Goal: Task Accomplishment & Management: Complete application form

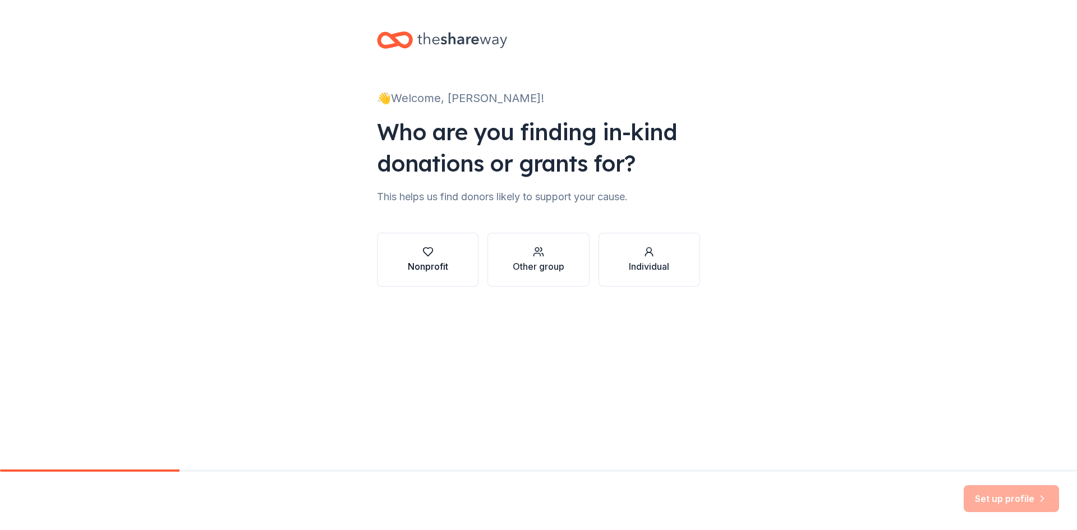
click at [428, 250] on icon "button" at bounding box center [427, 251] width 11 height 11
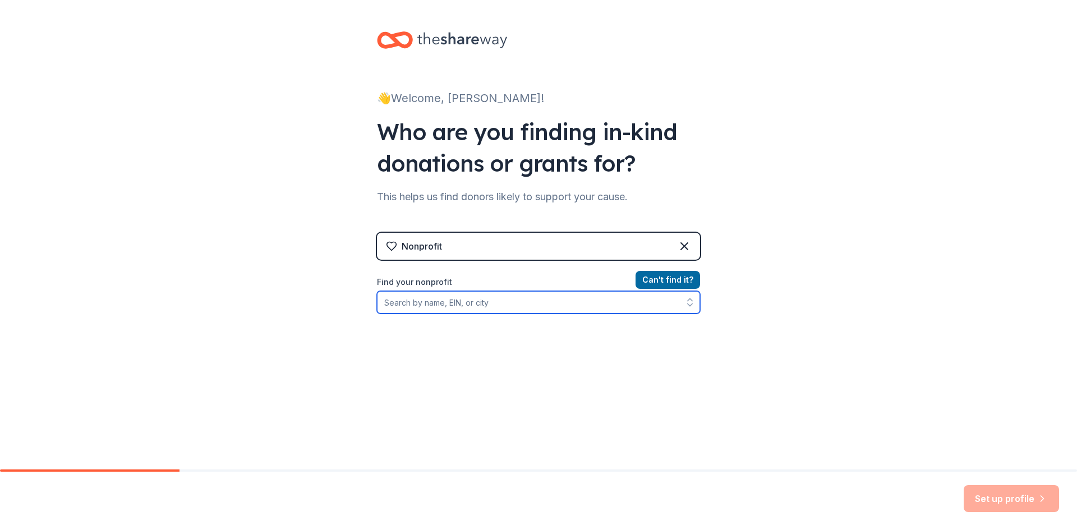
click at [396, 302] on input "Find your nonprofit" at bounding box center [538, 302] width 323 height 22
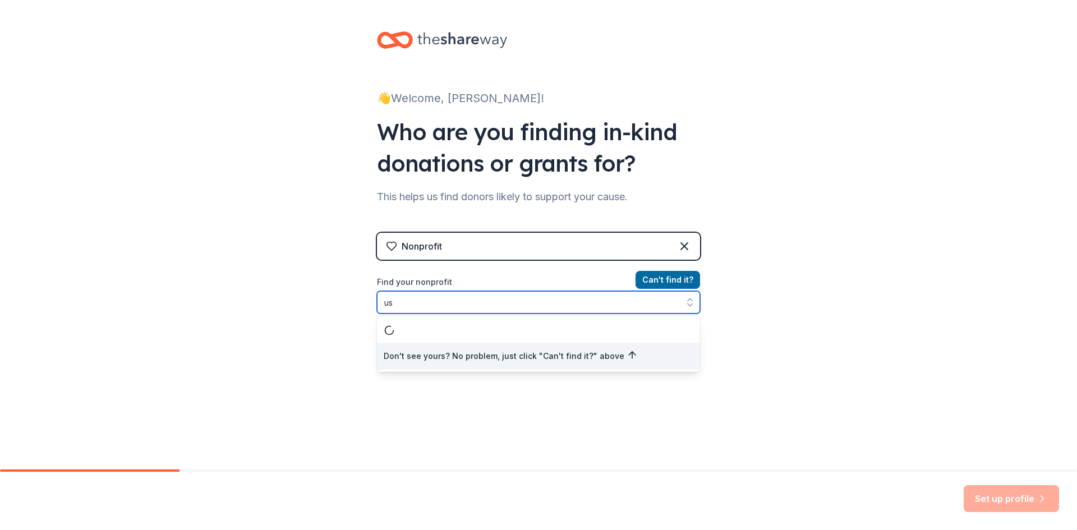
type input "u"
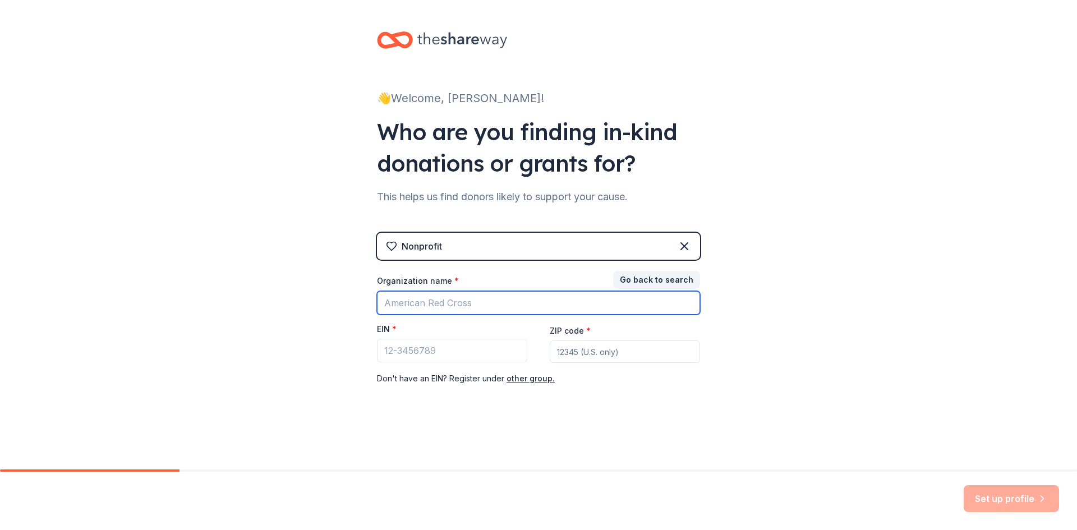
click at [392, 302] on input "Organization name *" at bounding box center [538, 303] width 323 height 24
type input "USA International Ballet Competition"
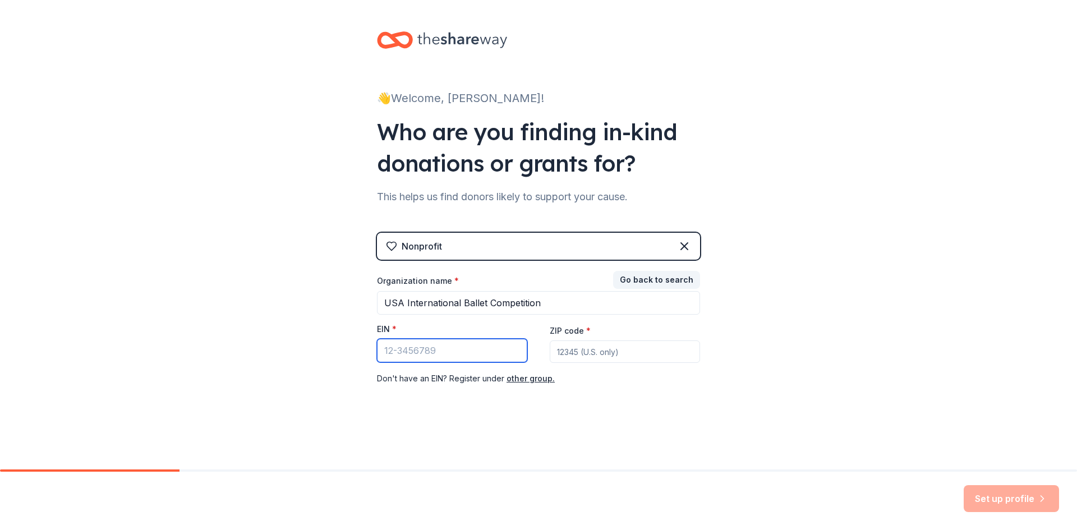
click at [413, 353] on input "EIN *" at bounding box center [452, 351] width 150 height 24
type input "[US_EMPLOYER_IDENTIFICATION_NUMBER]"
click at [558, 352] on input "ZIP code *" at bounding box center [625, 352] width 150 height 22
type input "39201"
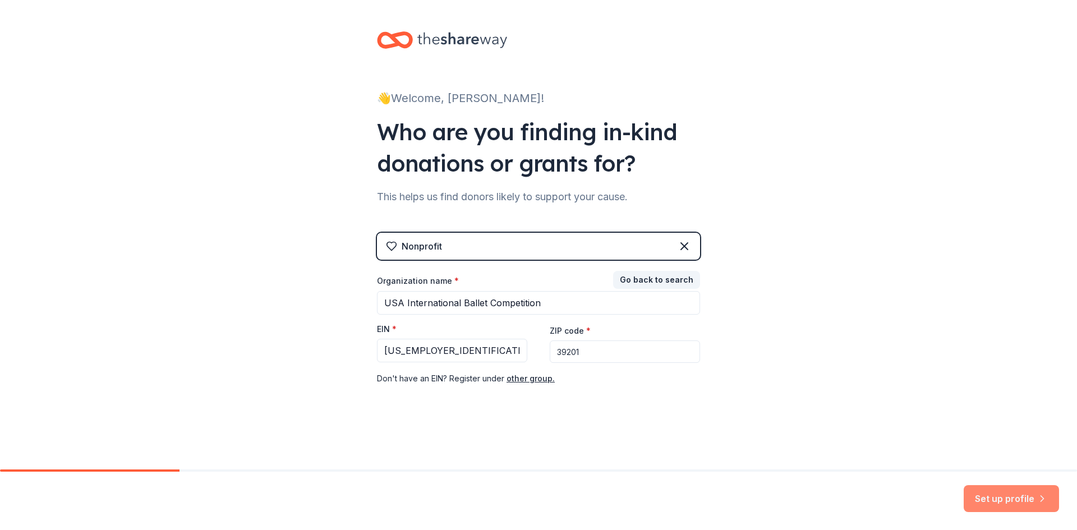
click at [1010, 498] on button "Set up profile" at bounding box center [1011, 498] width 95 height 27
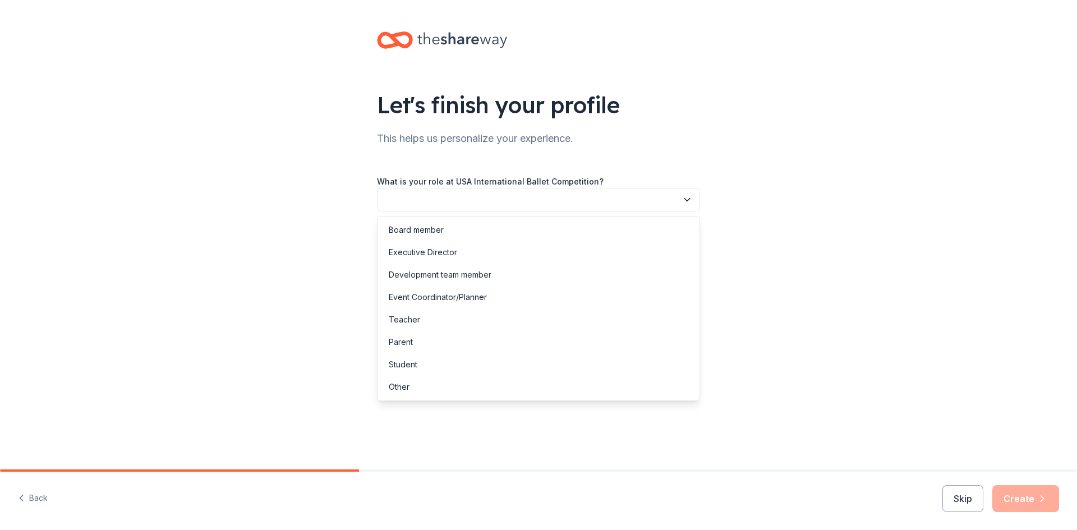
click at [687, 199] on icon "button" at bounding box center [687, 199] width 11 height 11
click at [399, 383] on div "Other" at bounding box center [399, 386] width 21 height 13
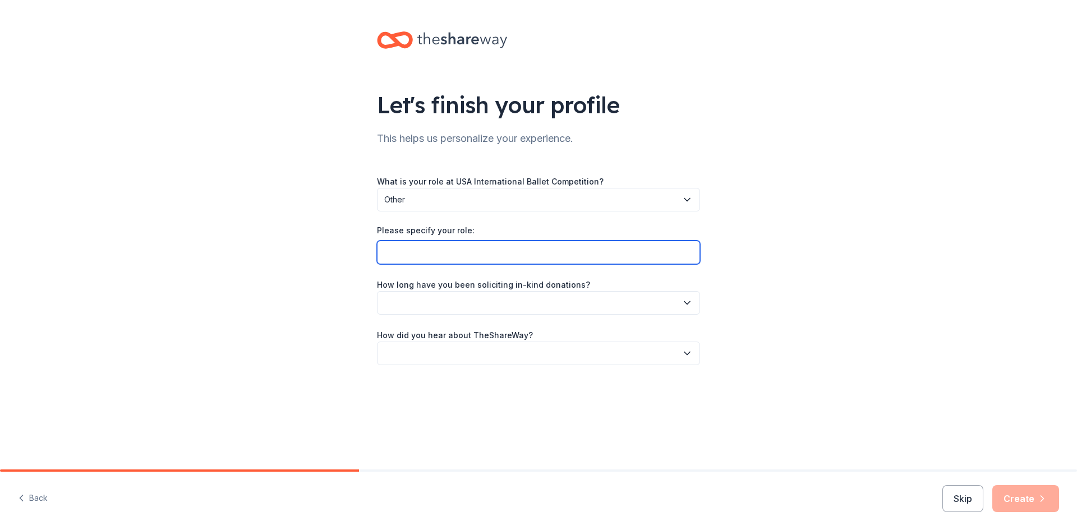
click at [463, 251] on input "Please specify your role:" at bounding box center [538, 253] width 323 height 24
type input "Director of Finance & Operations"
click at [467, 305] on button "button" at bounding box center [538, 303] width 323 height 24
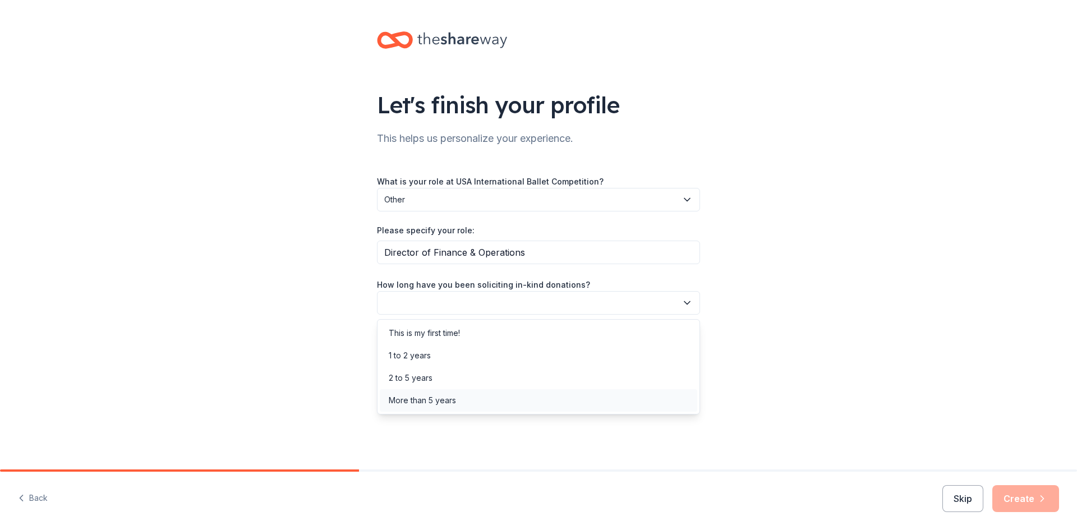
click at [439, 404] on div "More than 5 years" at bounding box center [422, 400] width 67 height 13
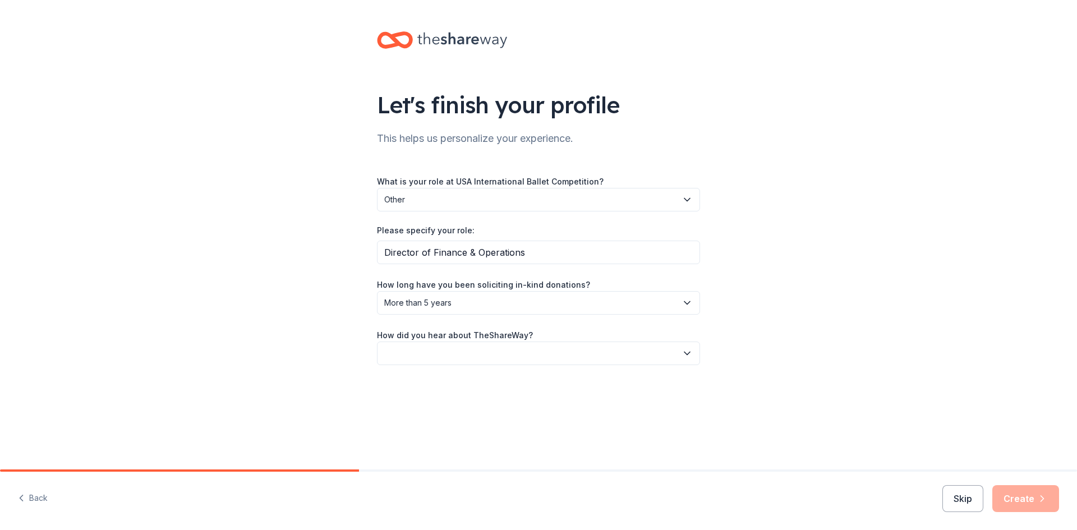
click at [446, 338] on label "How did you hear about TheShareWay?" at bounding box center [455, 335] width 156 height 11
click at [690, 354] on icon "button" at bounding box center [687, 353] width 11 height 11
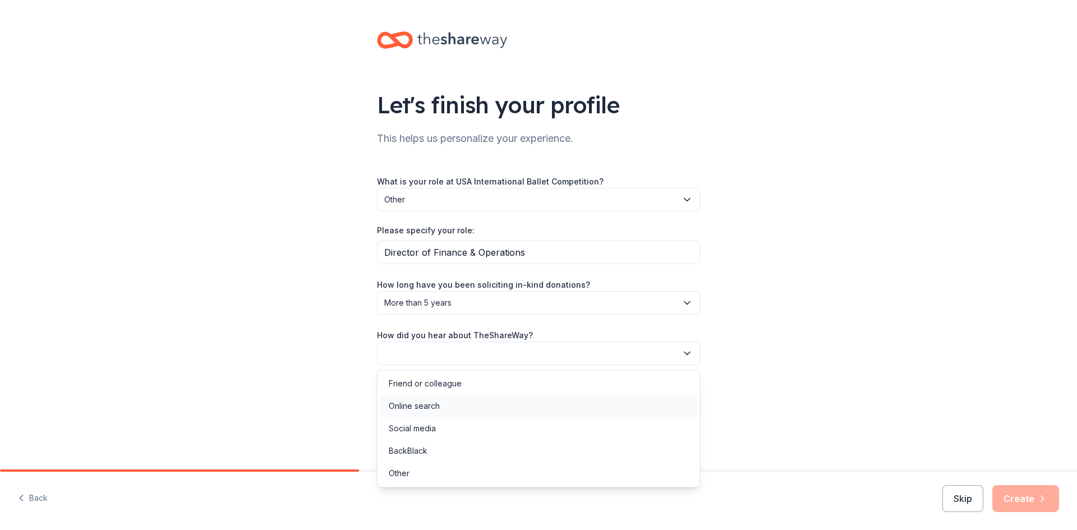
click at [434, 403] on div "Online search" at bounding box center [414, 405] width 51 height 13
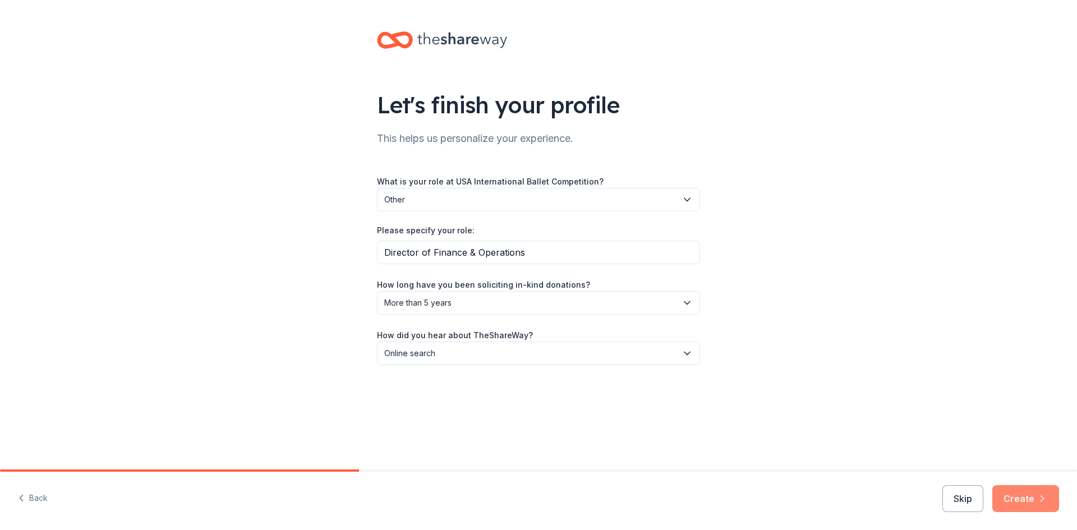
click at [1030, 498] on button "Create" at bounding box center [1025, 498] width 67 height 27
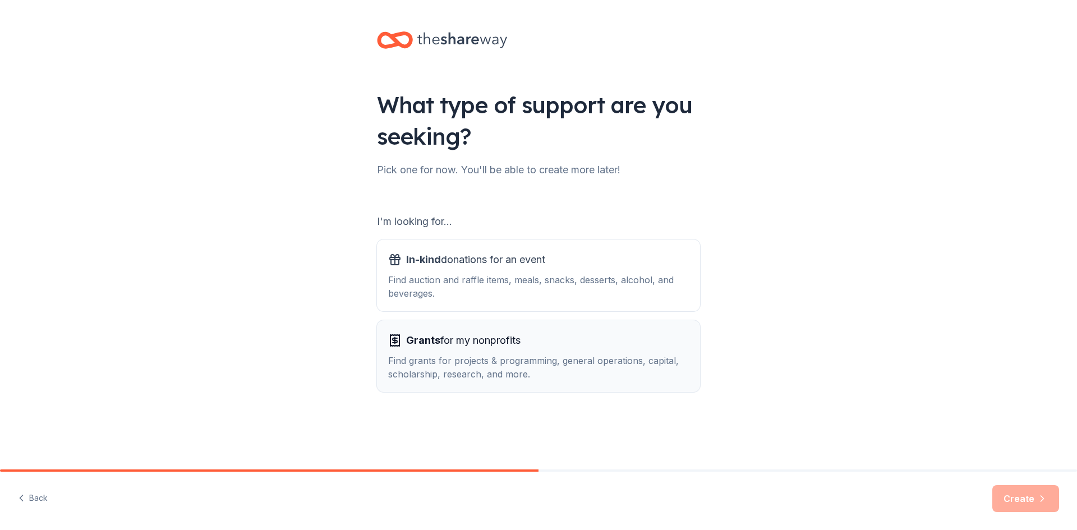
click at [459, 363] on div "Find grants for projects & programming, general operations, capital, scholarshi…" at bounding box center [538, 367] width 301 height 27
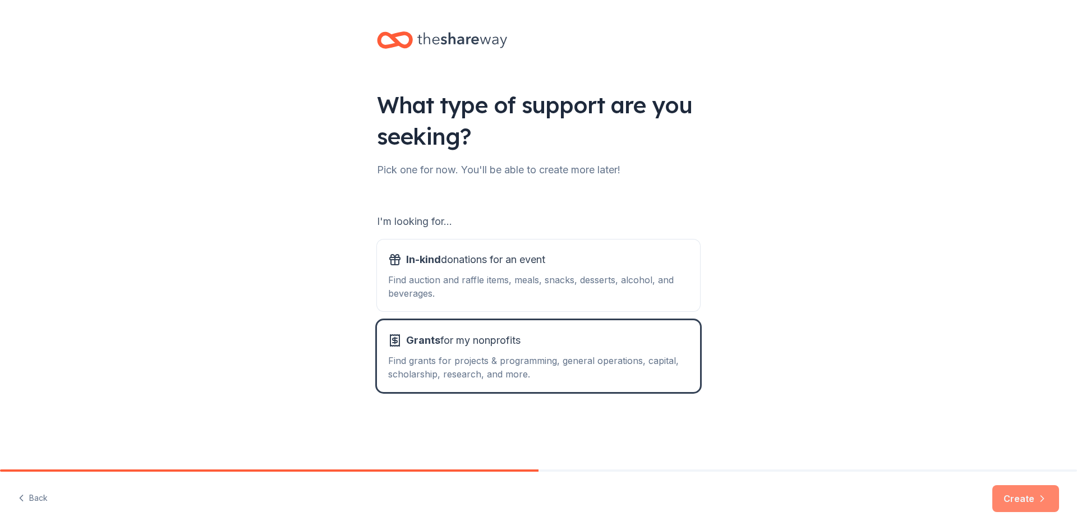
click at [1033, 500] on button "Create" at bounding box center [1025, 498] width 67 height 27
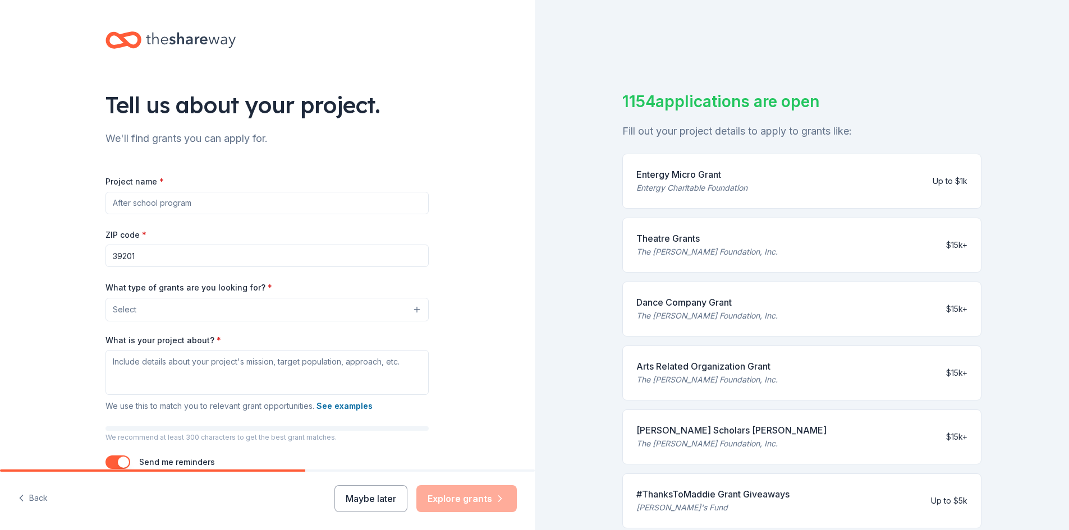
click at [108, 200] on input "Project name *" at bounding box center [266, 203] width 323 height 22
type input "CityDance after school ballet program"
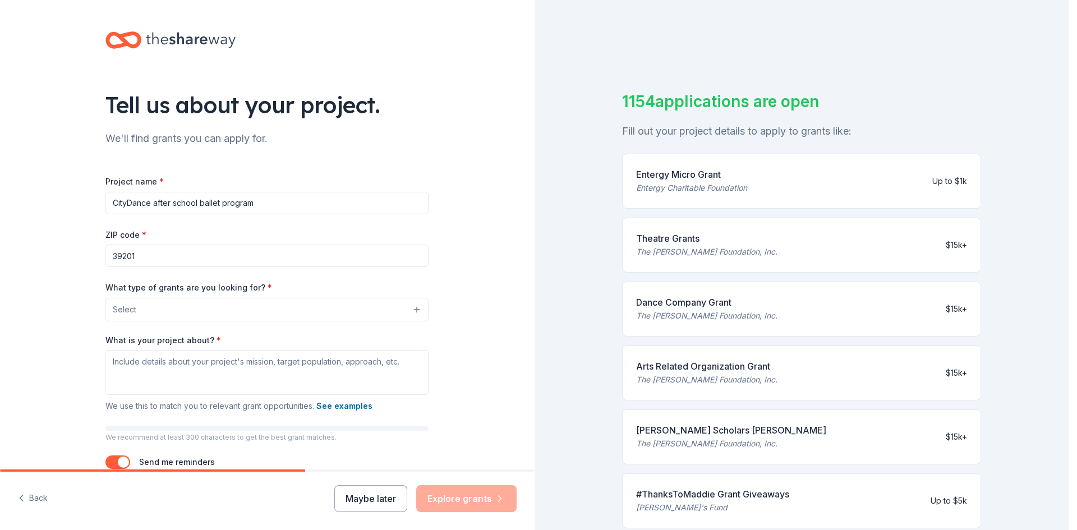
click at [148, 312] on button "Select" at bounding box center [266, 310] width 323 height 24
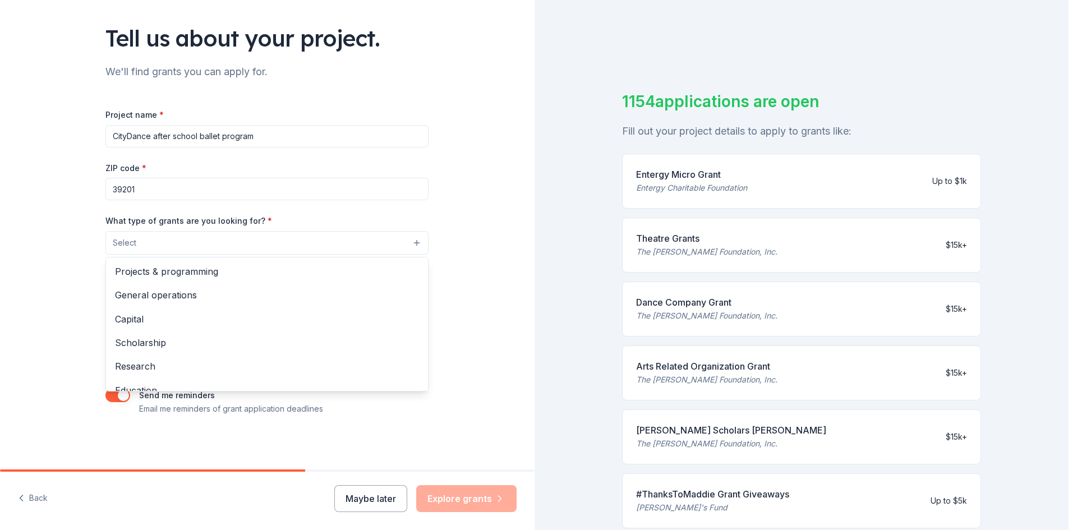
click at [257, 136] on div "Project name * CityDance after school ballet program ZIP code * 39201 What type…" at bounding box center [266, 262] width 323 height 308
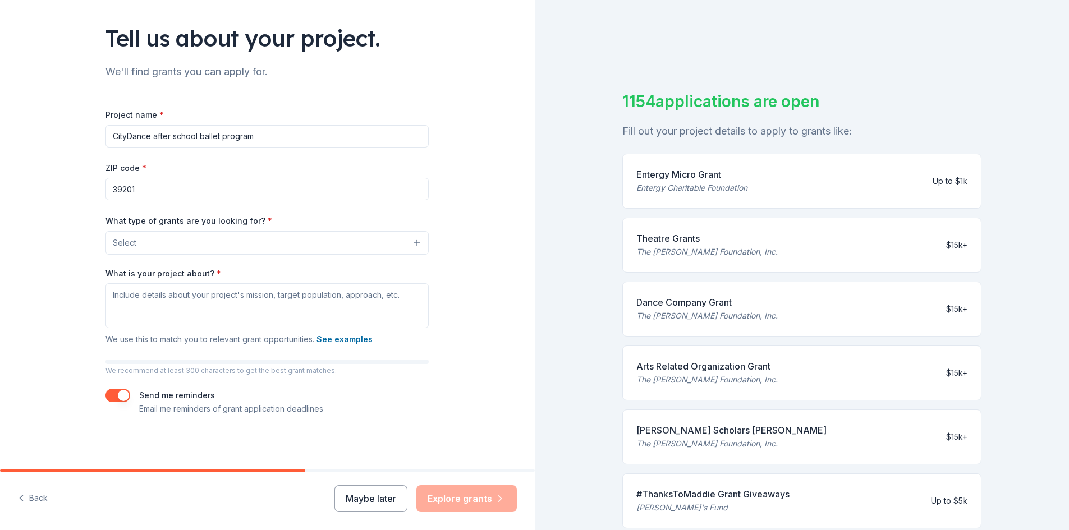
click at [149, 246] on button "Select" at bounding box center [266, 243] width 323 height 24
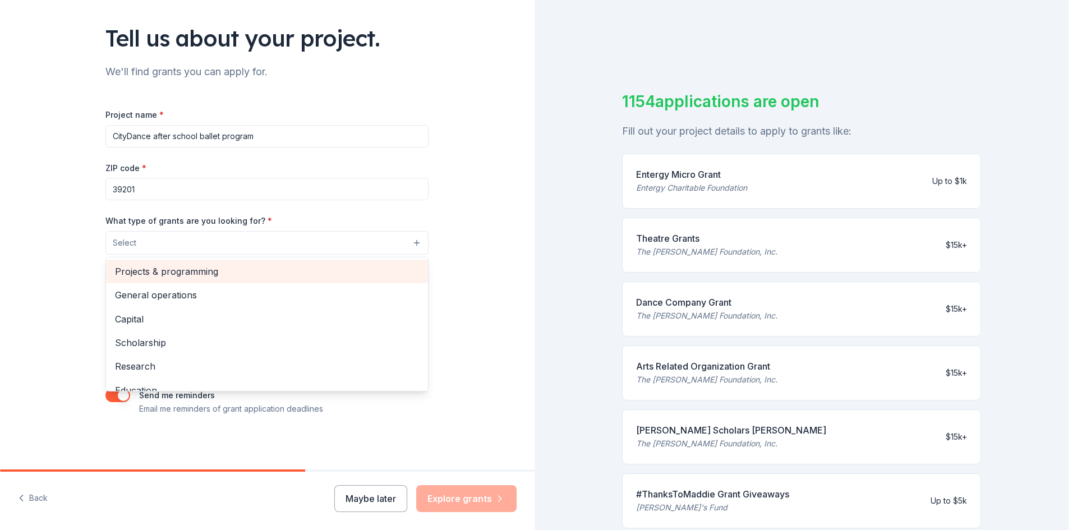
click at [172, 274] on span "Projects & programming" at bounding box center [267, 271] width 304 height 15
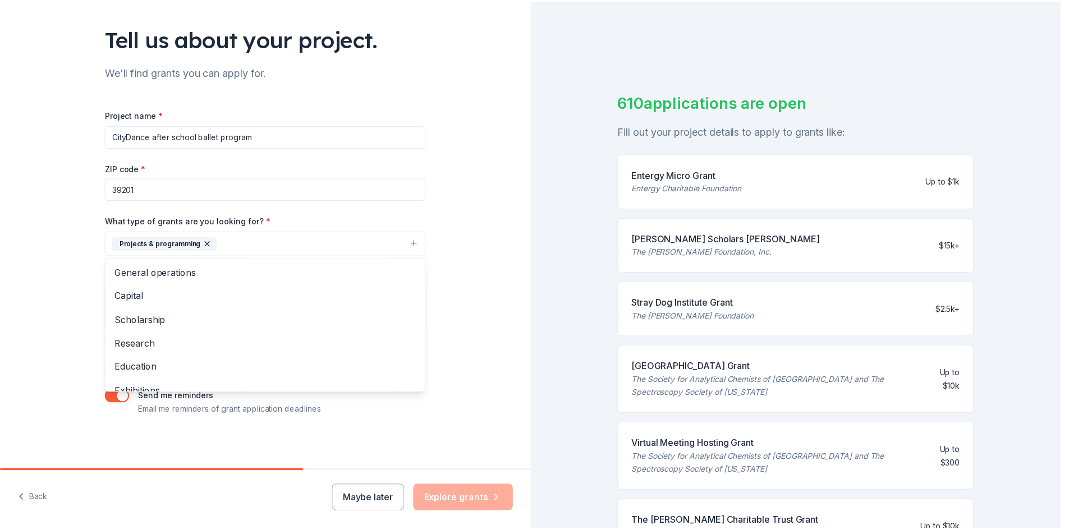
scroll to position [68, 0]
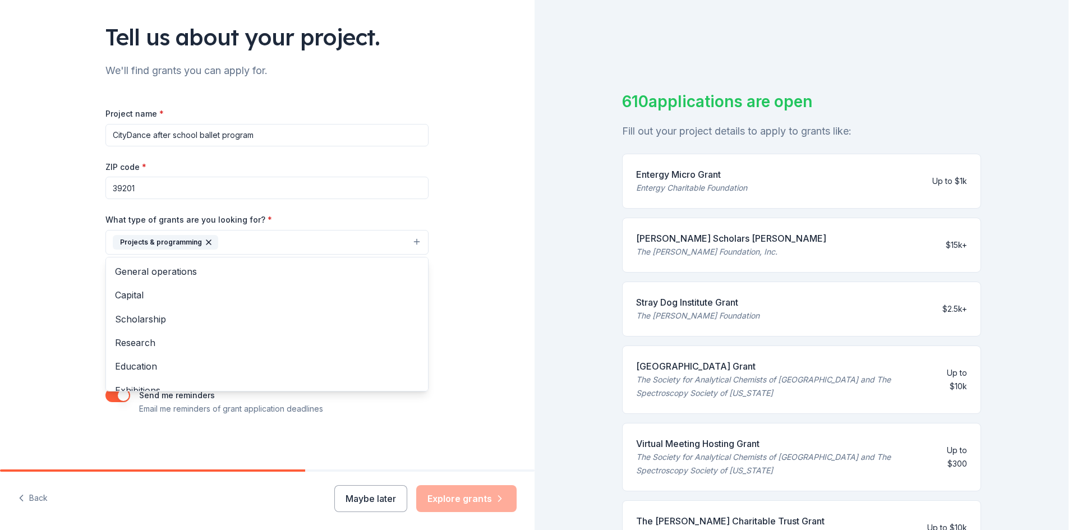
click at [486, 279] on div "Tell us about your project. We'll find grants you can apply for. Project name *…" at bounding box center [267, 200] width 535 height 537
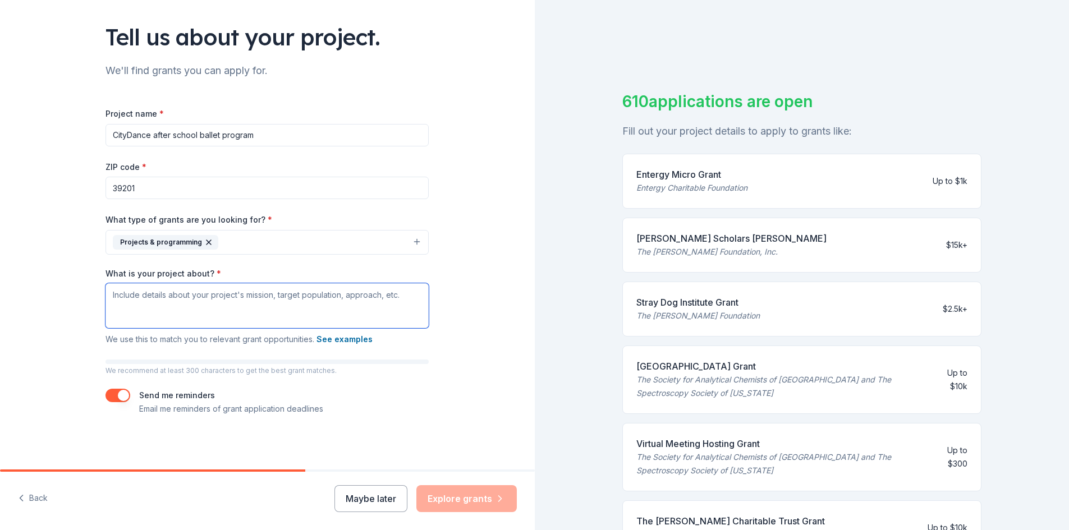
click at [107, 297] on textarea "What is your project about? *" at bounding box center [266, 305] width 323 height 45
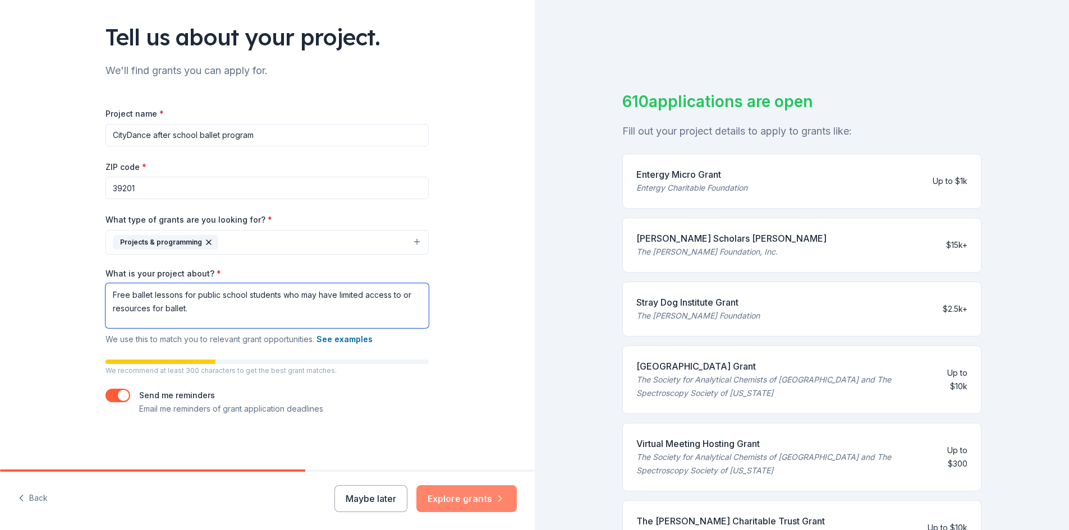
type textarea "Free ballet lessons for public school students who may have limited access to o…"
click at [476, 496] on button "Explore grants" at bounding box center [466, 498] width 100 height 27
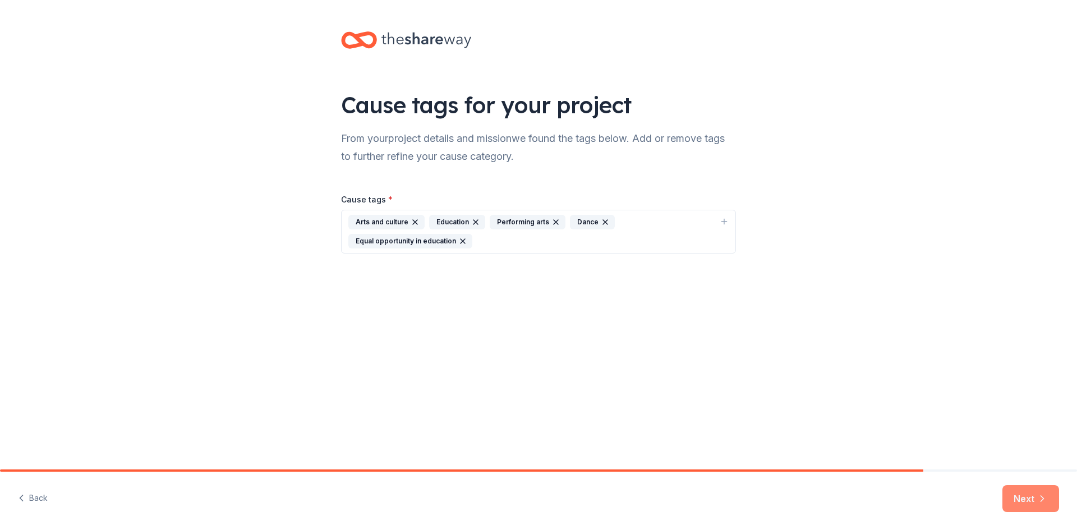
click at [1028, 499] on button "Next" at bounding box center [1031, 498] width 57 height 27
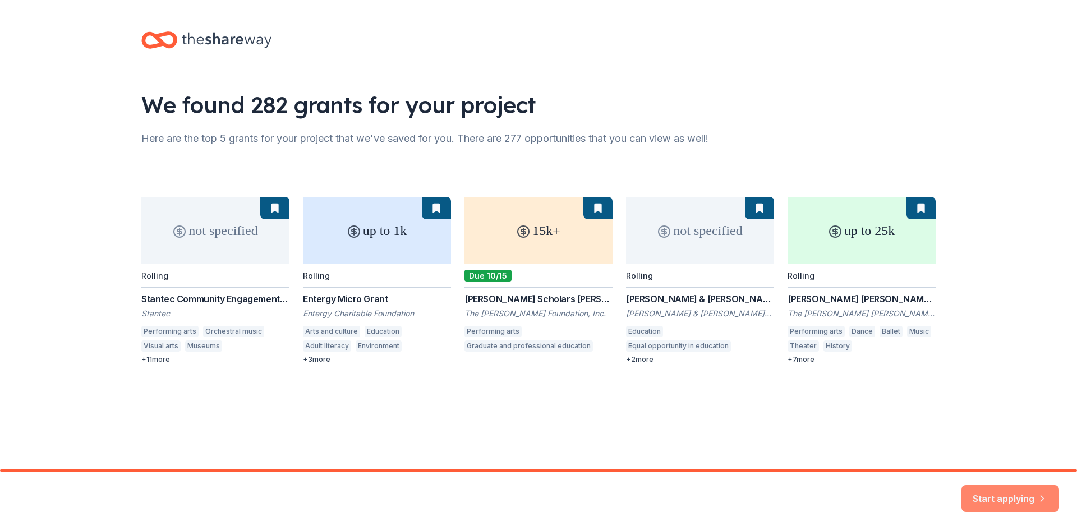
click at [1033, 496] on button "Start applying" at bounding box center [1011, 492] width 98 height 27
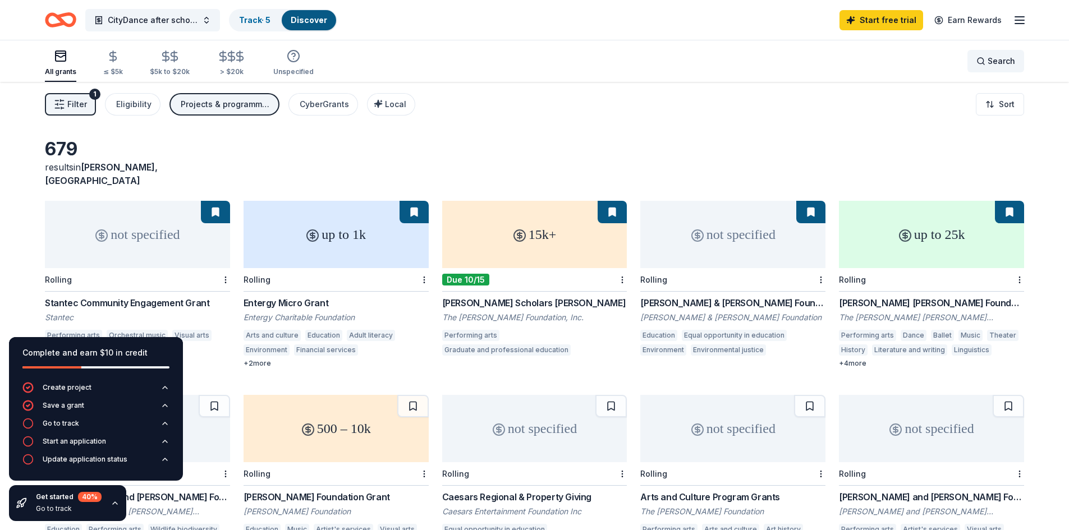
click at [984, 63] on div "Search" at bounding box center [995, 60] width 39 height 13
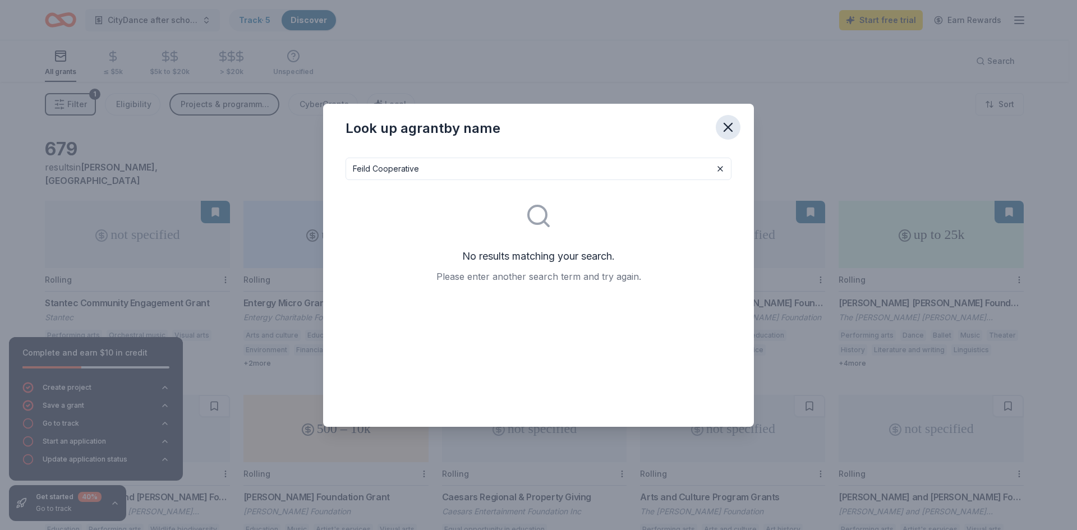
type input "Feild Cooperative"
click at [729, 127] on icon "button" at bounding box center [728, 127] width 8 height 8
